Goal: Navigation & Orientation: Find specific page/section

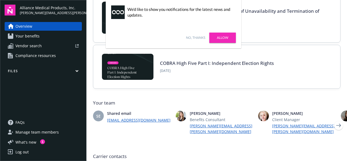
scroll to position [60, 0]
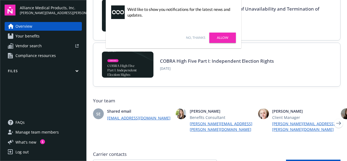
click at [196, 38] on link "No, thanks" at bounding box center [195, 37] width 19 height 5
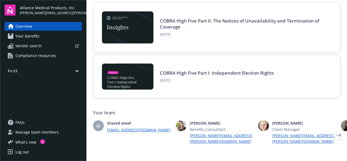
scroll to position [0, 0]
